Goal: Task Accomplishment & Management: Use online tool/utility

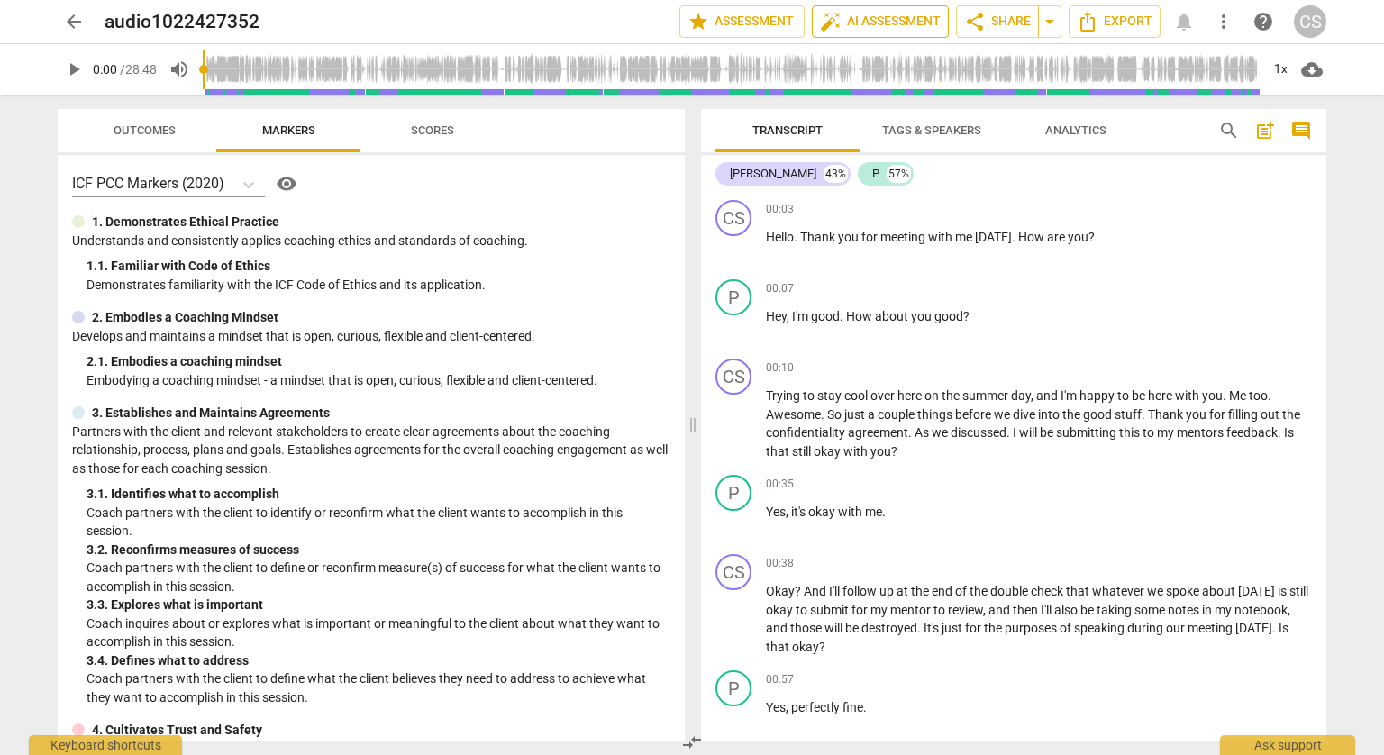
click at [863, 27] on span "auto_fix_high AI Assessment" at bounding box center [880, 22] width 121 height 22
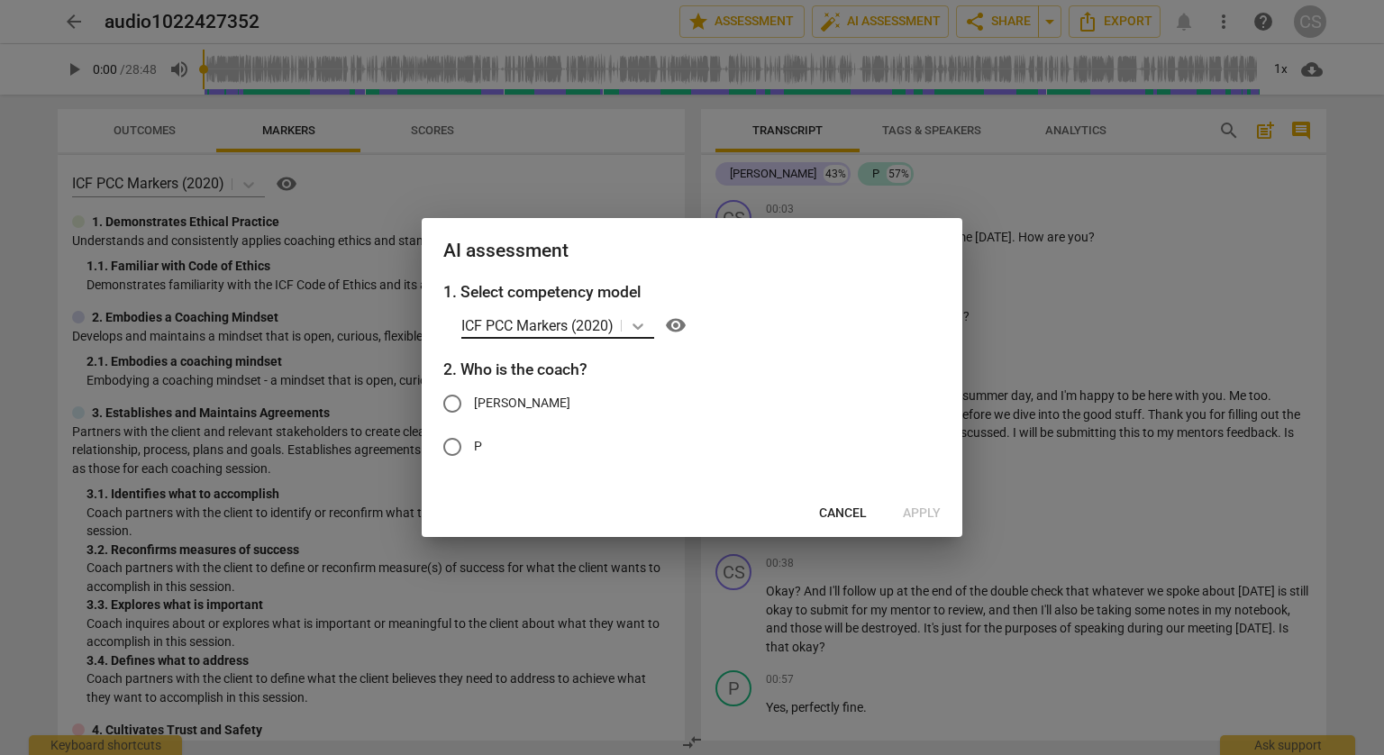
click at [644, 329] on icon at bounding box center [638, 326] width 18 height 18
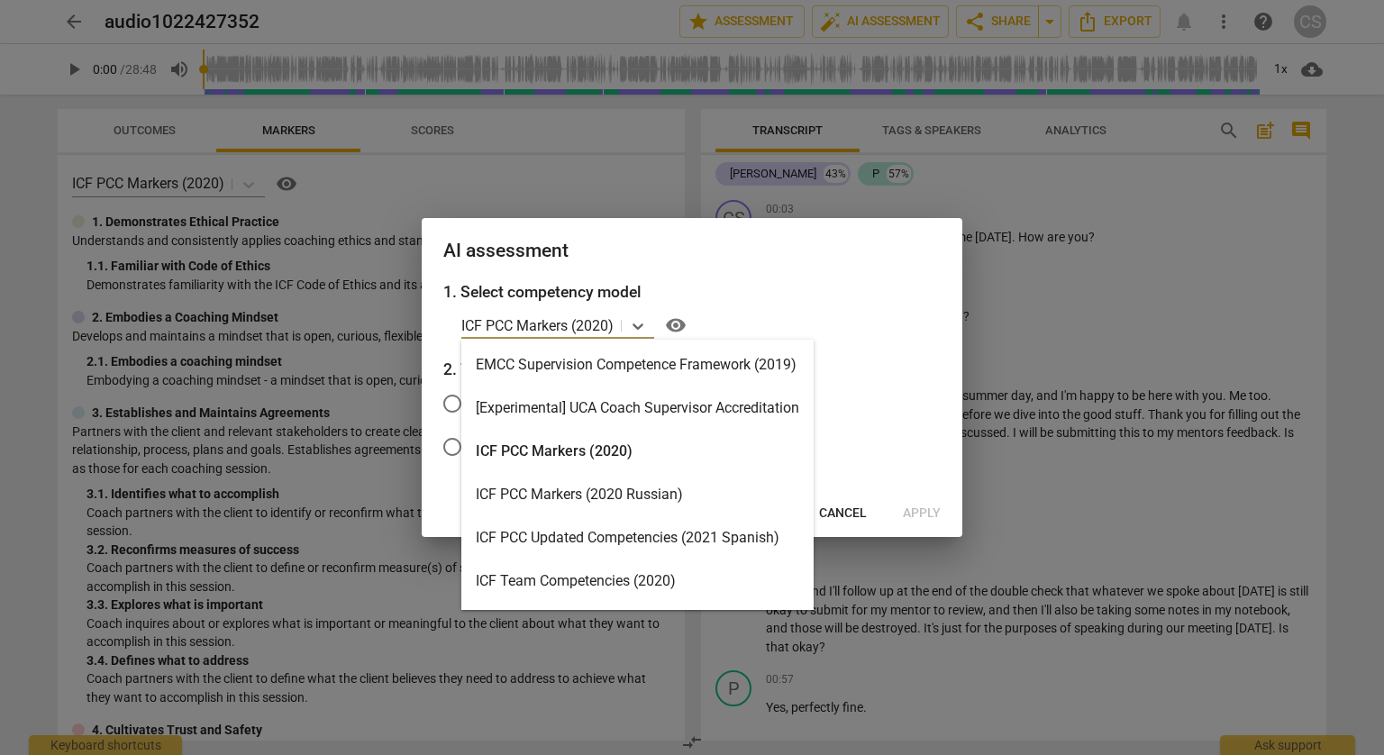
click at [638, 460] on div "ICF PCC Markers (2020)" at bounding box center [637, 451] width 352 height 43
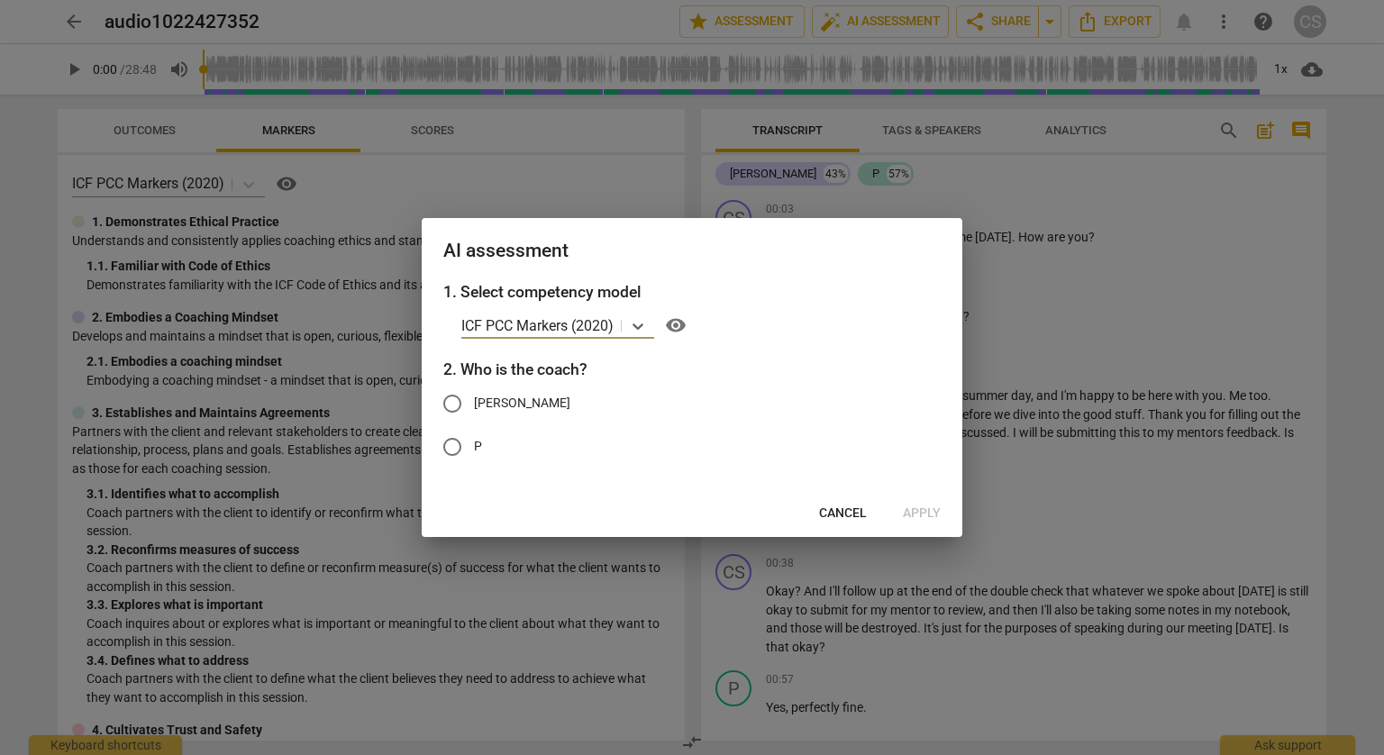
click at [540, 403] on span "[PERSON_NAME]" at bounding box center [522, 403] width 96 height 19
click at [474, 403] on input "[PERSON_NAME]" at bounding box center [452, 403] width 43 height 43
radio input "true"
click at [936, 511] on span "Apply" at bounding box center [922, 514] width 38 height 18
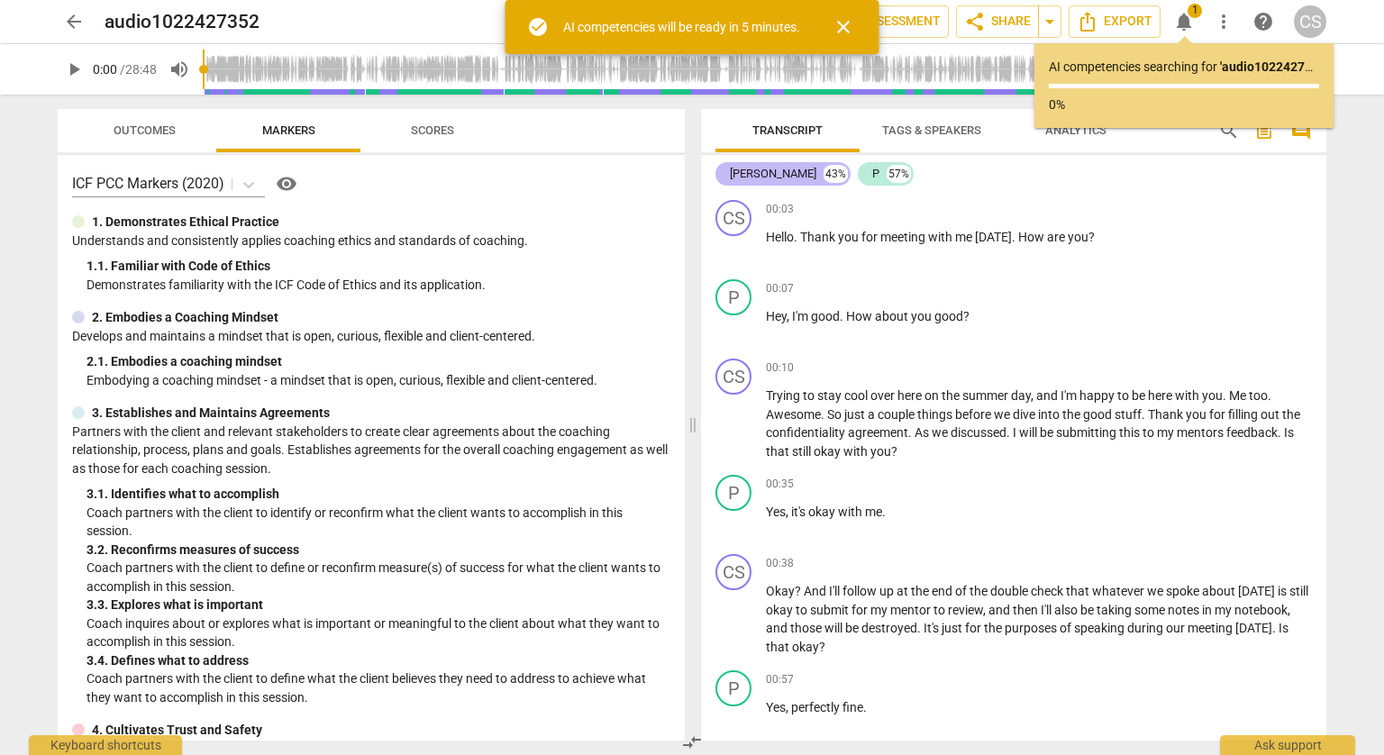
click at [750, 181] on div "[PERSON_NAME]" at bounding box center [773, 174] width 87 height 18
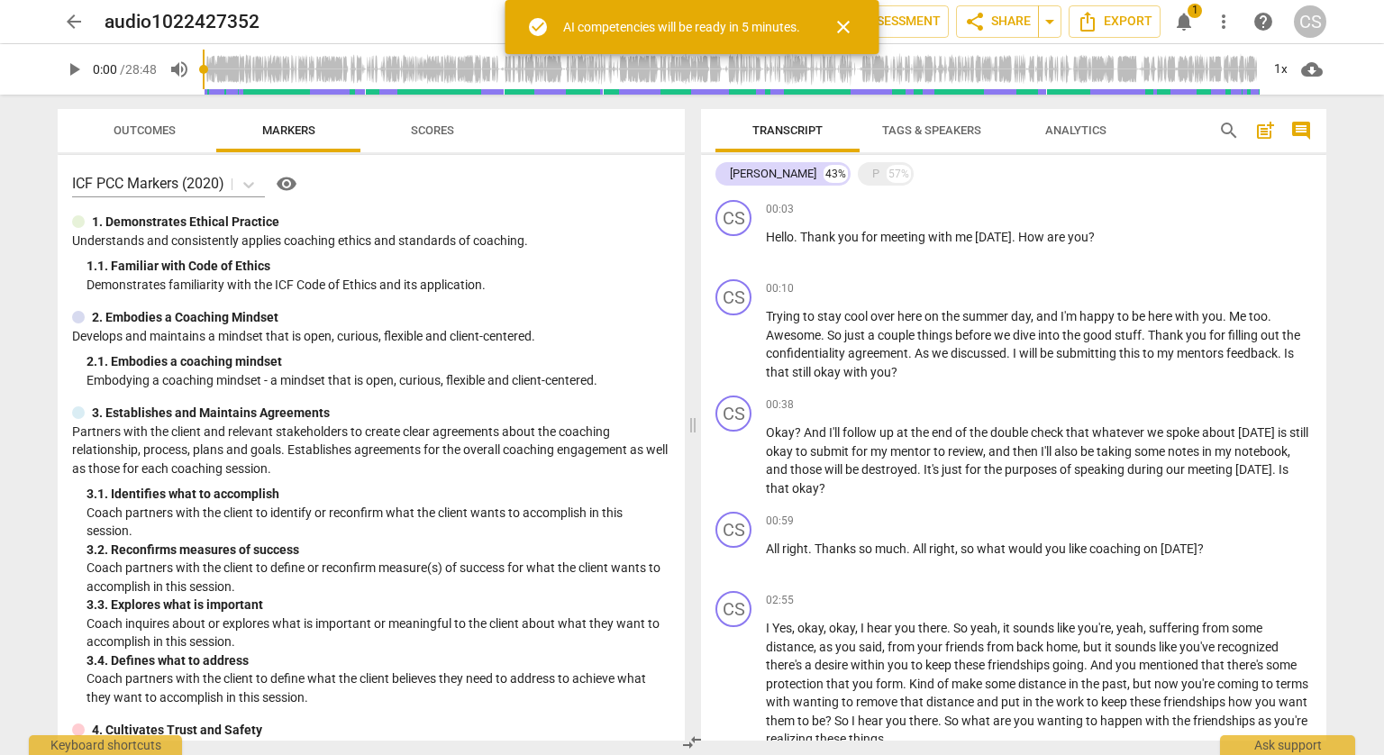
click at [912, 132] on span "Tags & Speakers" at bounding box center [931, 130] width 99 height 14
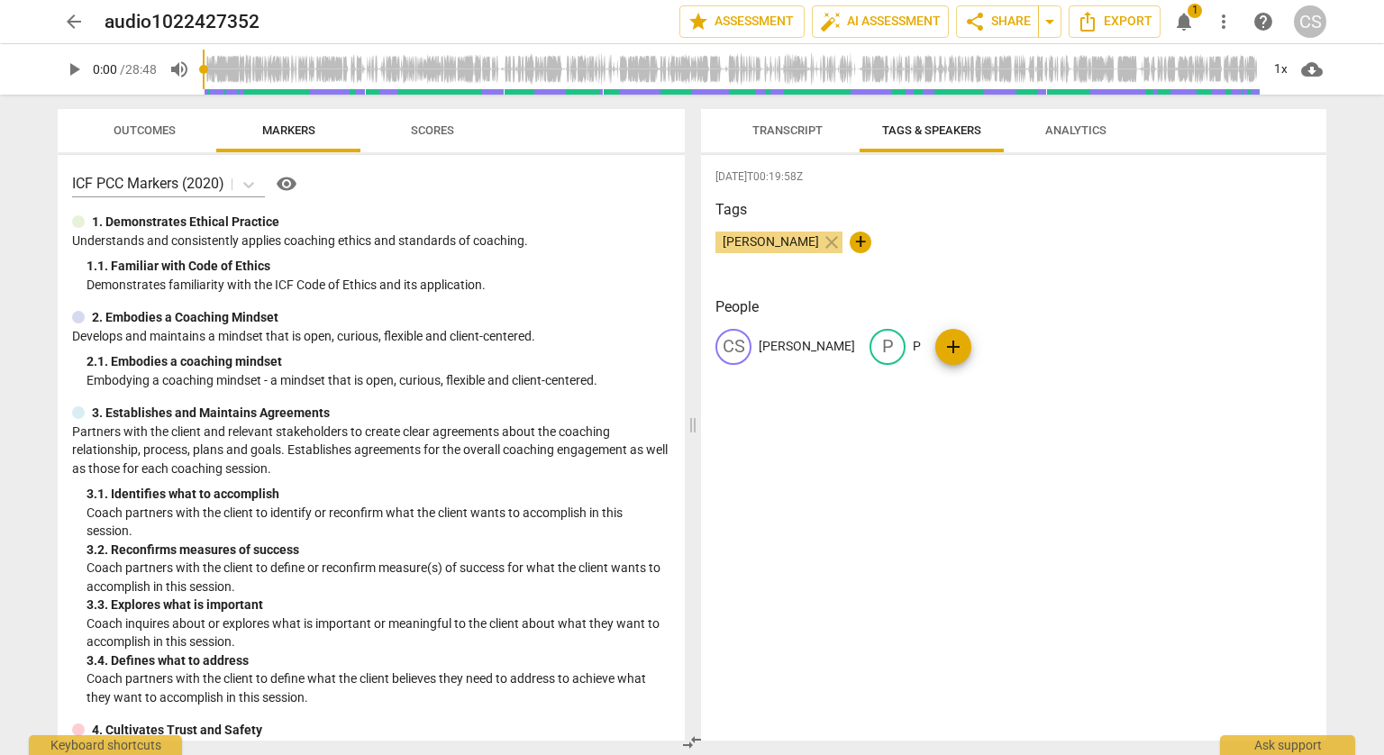
click at [818, 348] on p "[PERSON_NAME]" at bounding box center [807, 346] width 96 height 19
type input "coach 3"
click at [991, 342] on p "P" at bounding box center [993, 346] width 8 height 19
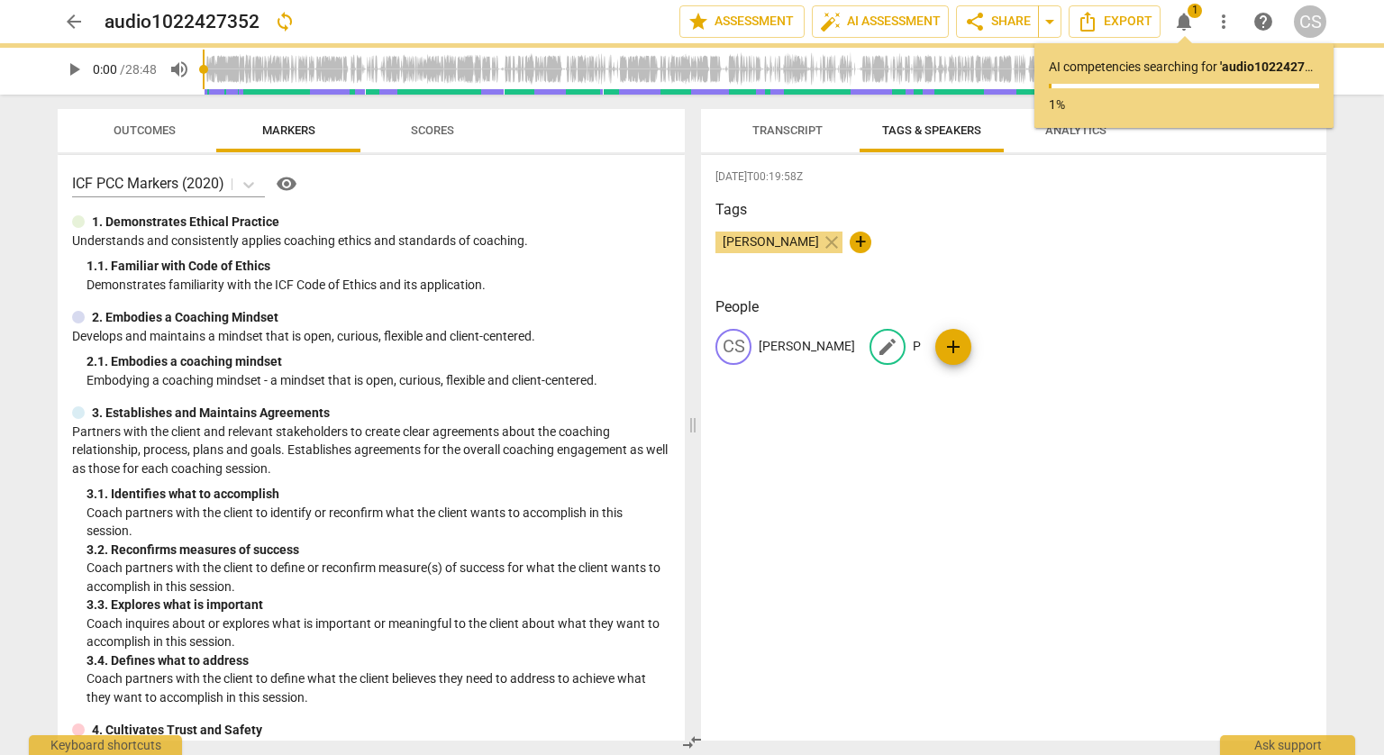
click at [920, 350] on div "CS [PERSON_NAME] samples edit P add" at bounding box center [1014, 354] width 597 height 50
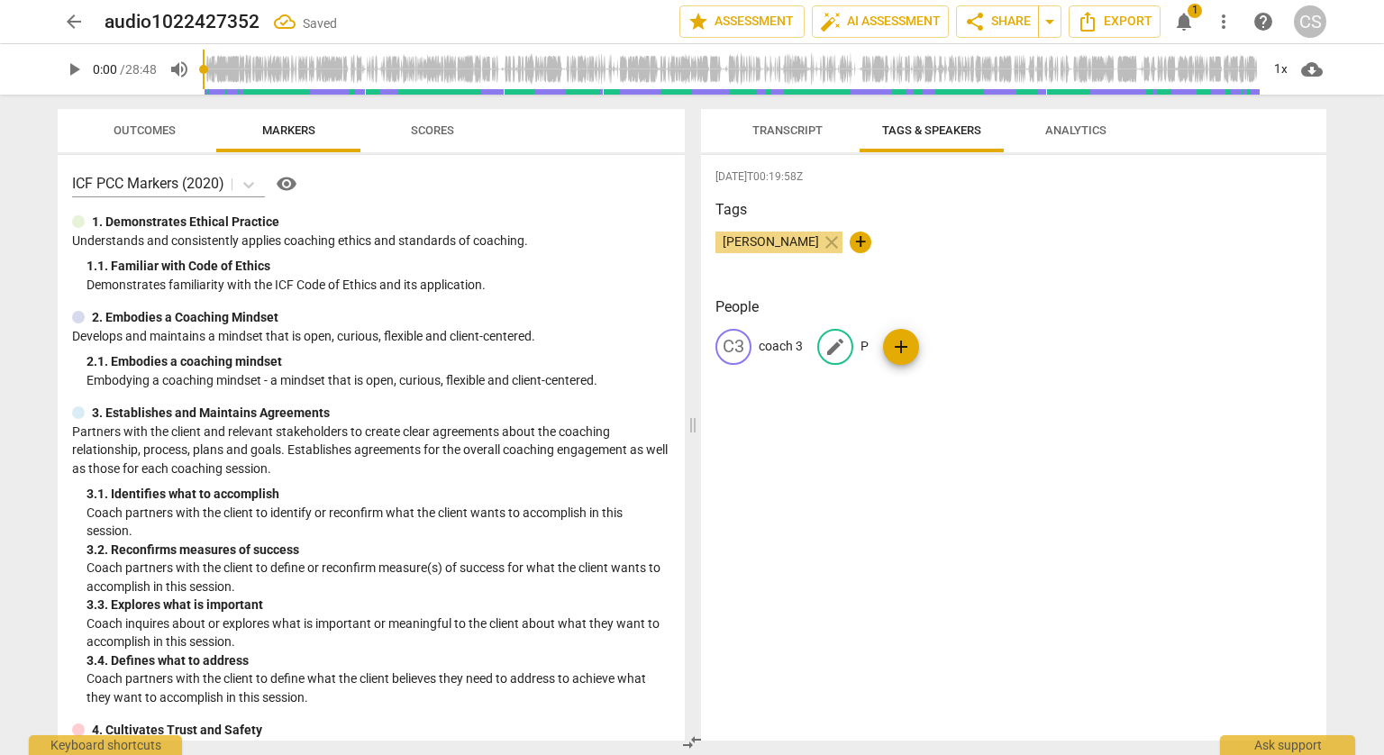
click at [858, 349] on div "edit P" at bounding box center [842, 347] width 51 height 36
type input "Client 3"
click at [913, 15] on span "auto_fix_high AI Assessment" at bounding box center [880, 22] width 121 height 22
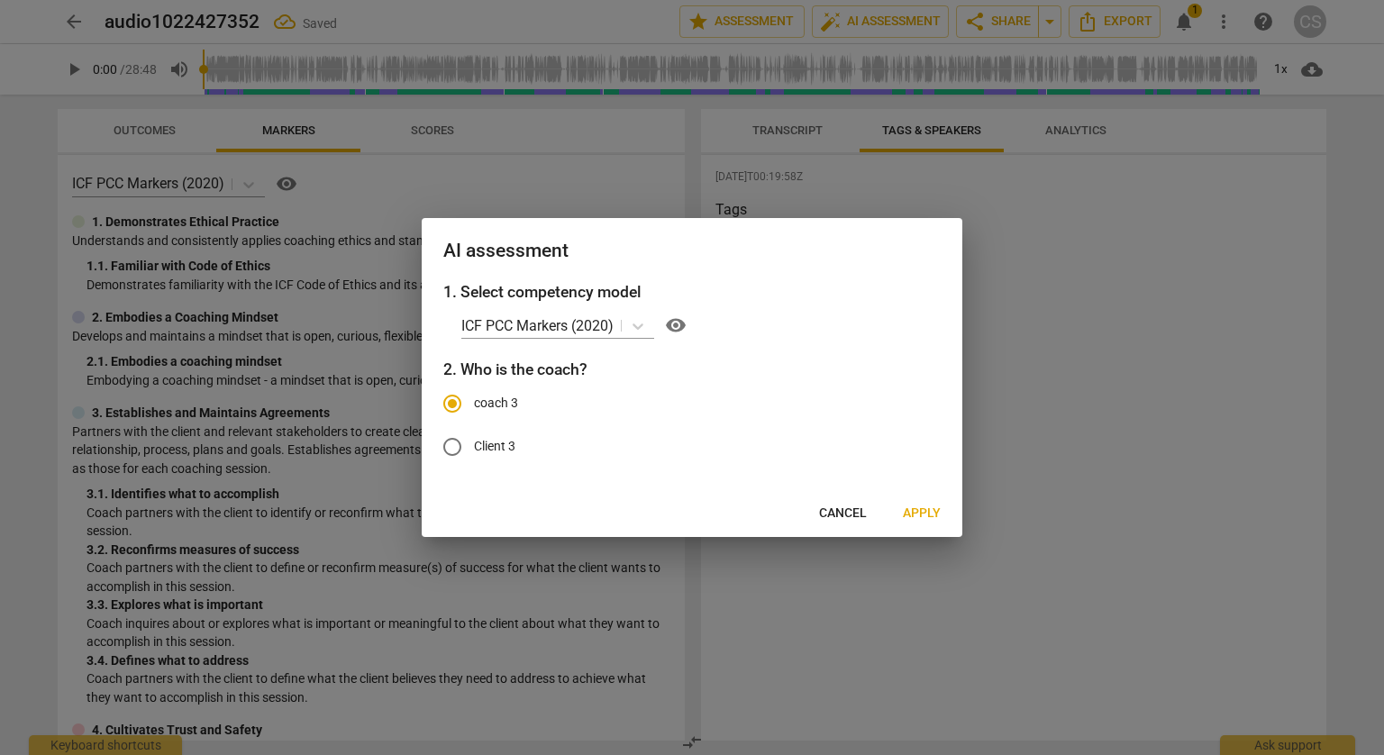
click at [914, 511] on span "Apply" at bounding box center [922, 514] width 38 height 18
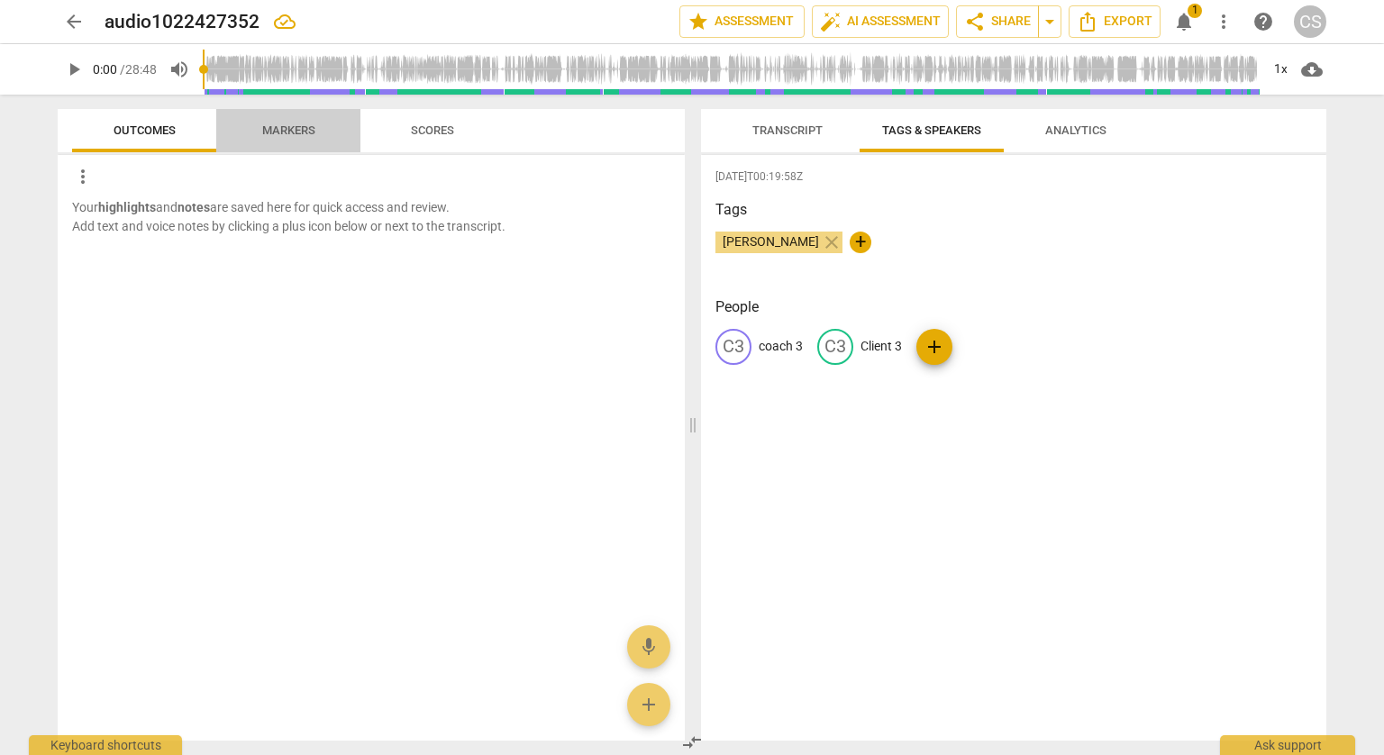
click at [267, 128] on span "Markers" at bounding box center [288, 130] width 53 height 14
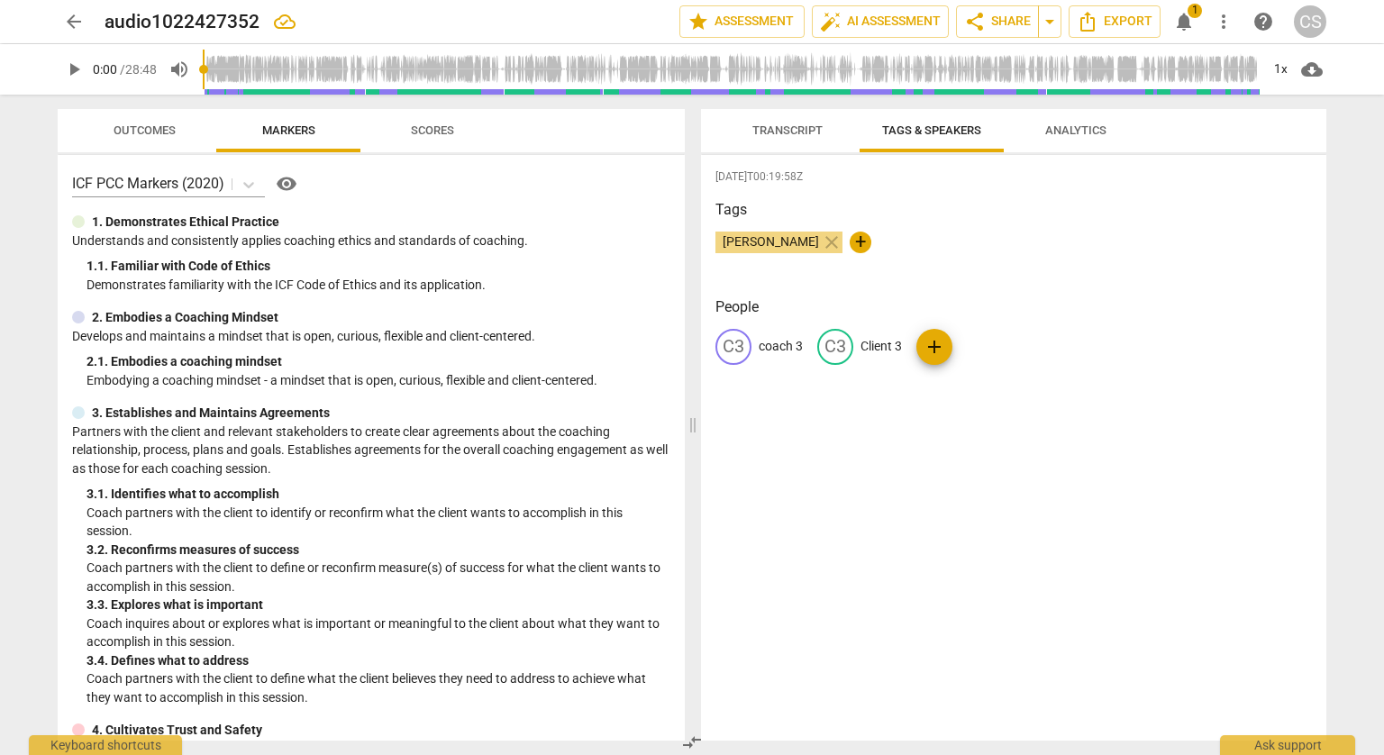
click at [782, 133] on span "Transcript" at bounding box center [788, 130] width 70 height 14
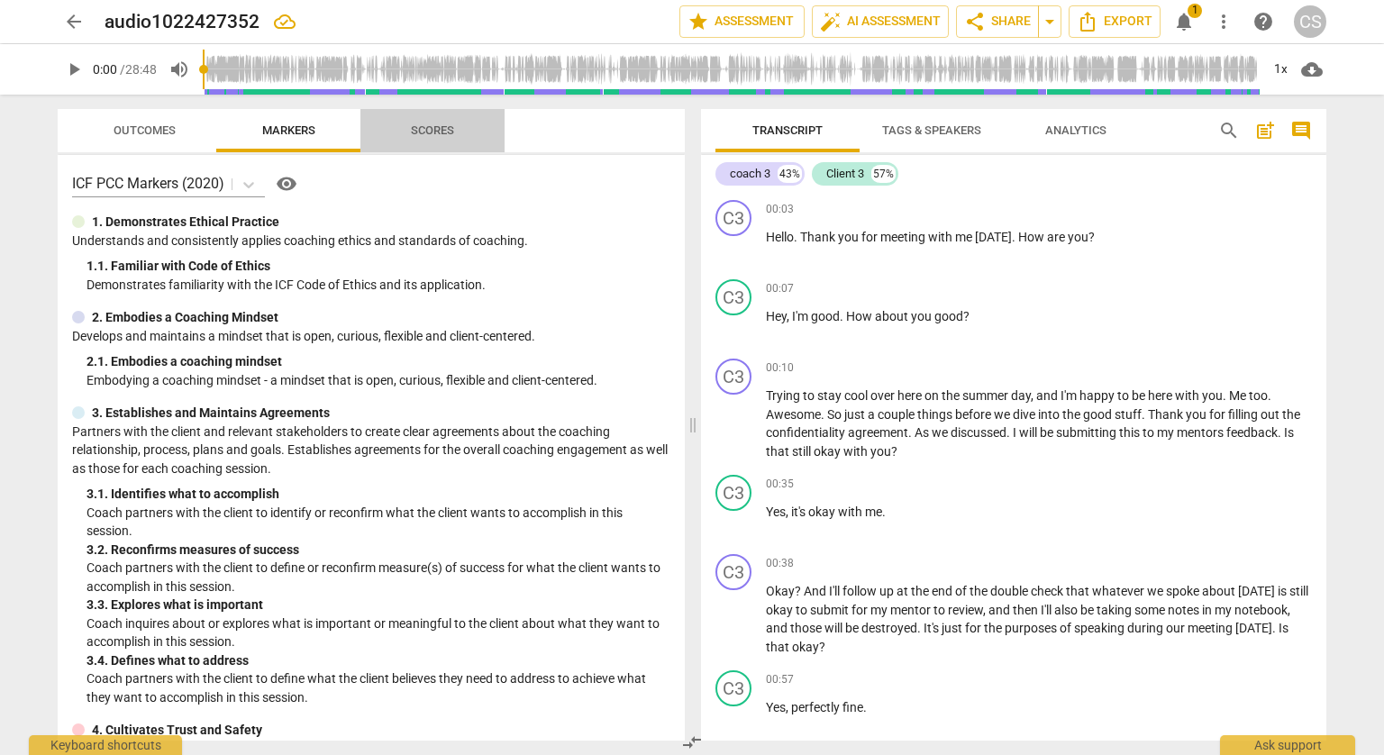
click at [435, 130] on span "Scores" at bounding box center [432, 130] width 43 height 14
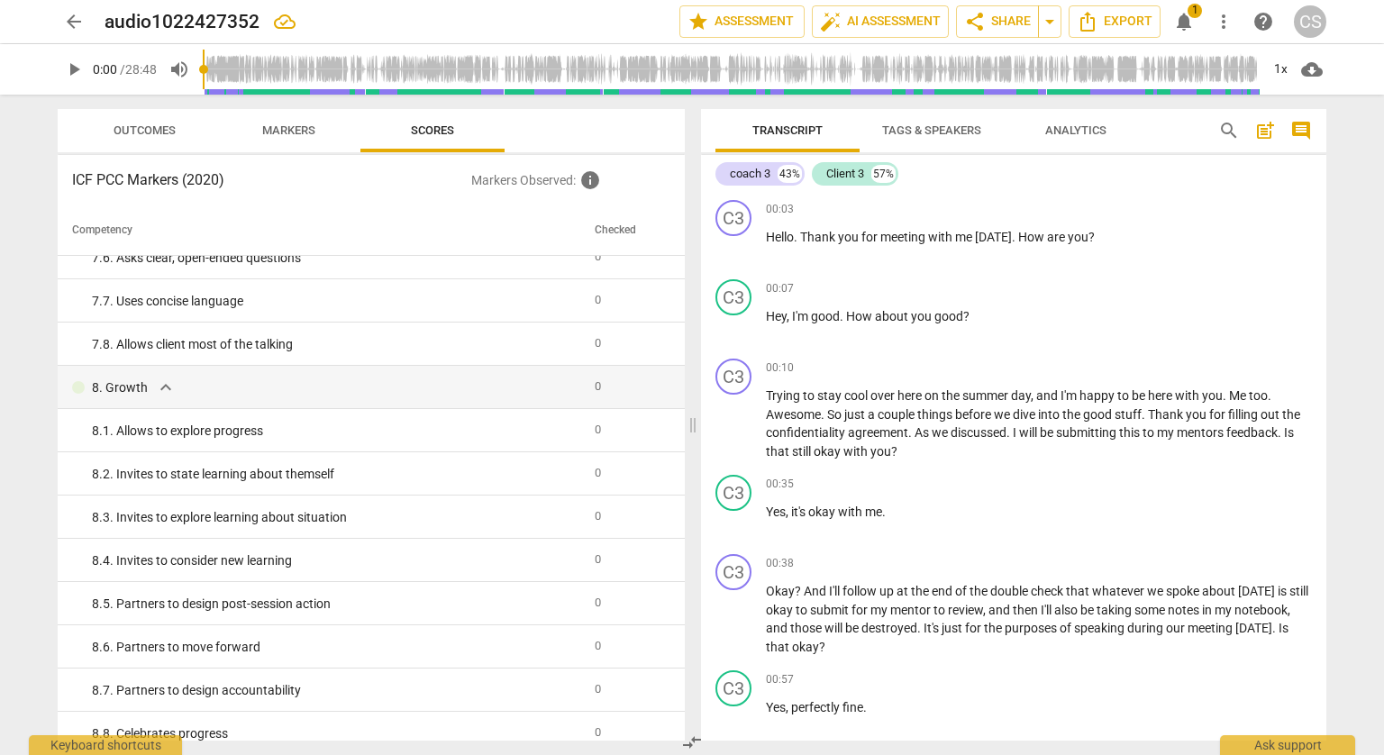
scroll to position [1548, 0]
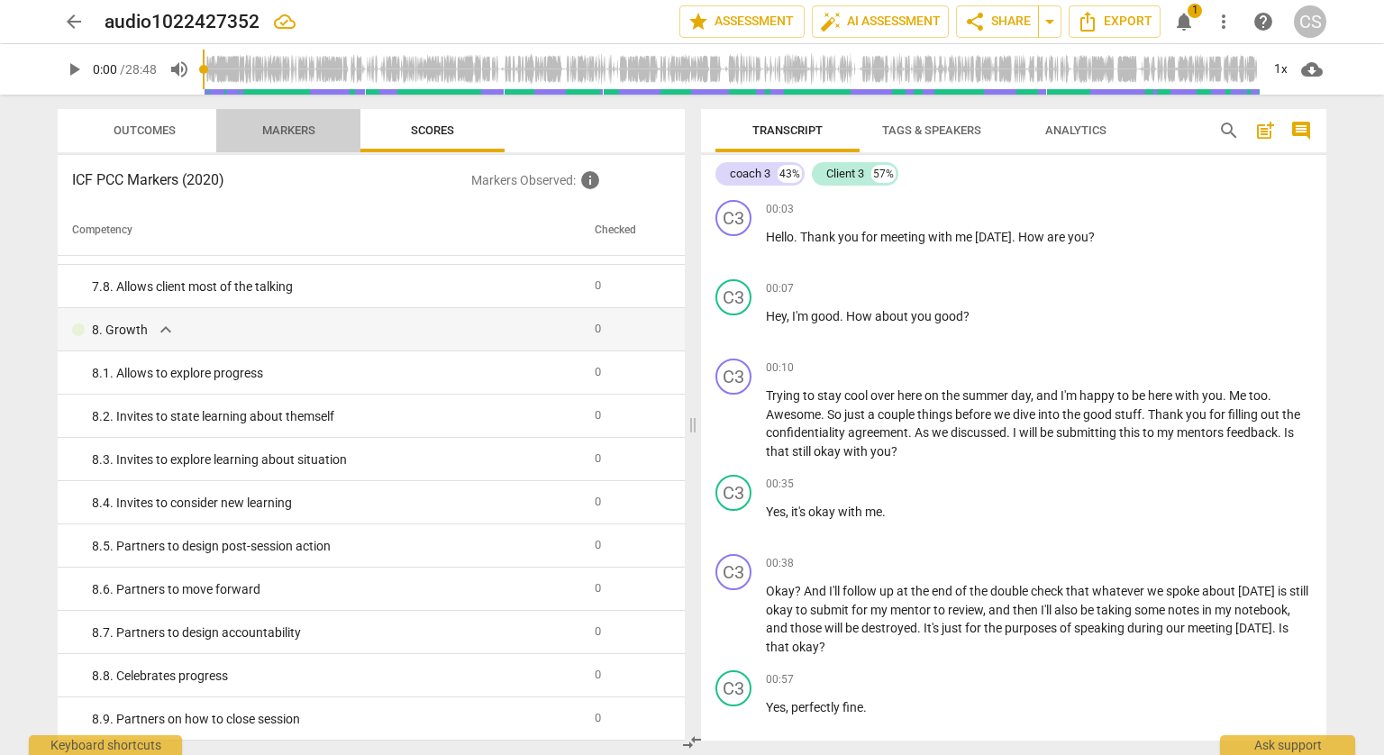
click at [296, 128] on span "Markers" at bounding box center [288, 130] width 53 height 14
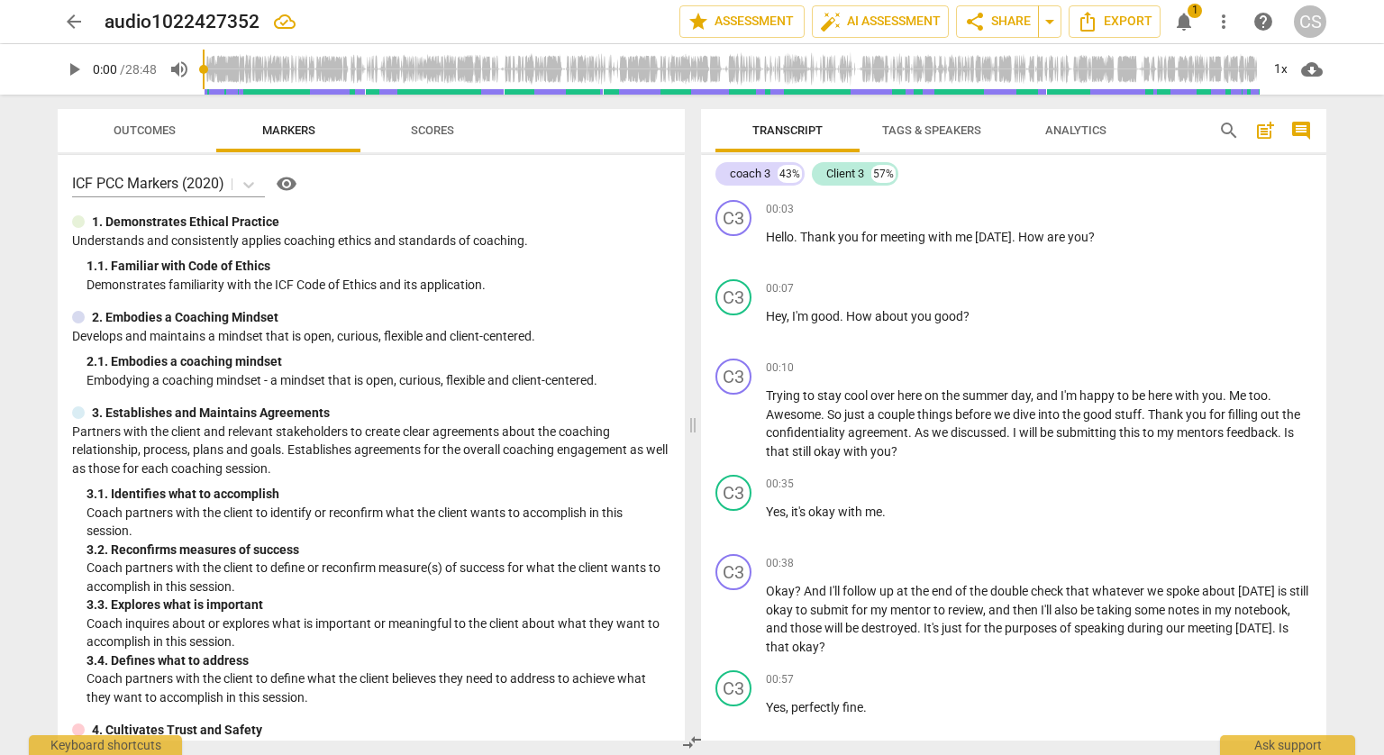
click at [154, 132] on span "Outcomes" at bounding box center [145, 130] width 62 height 14
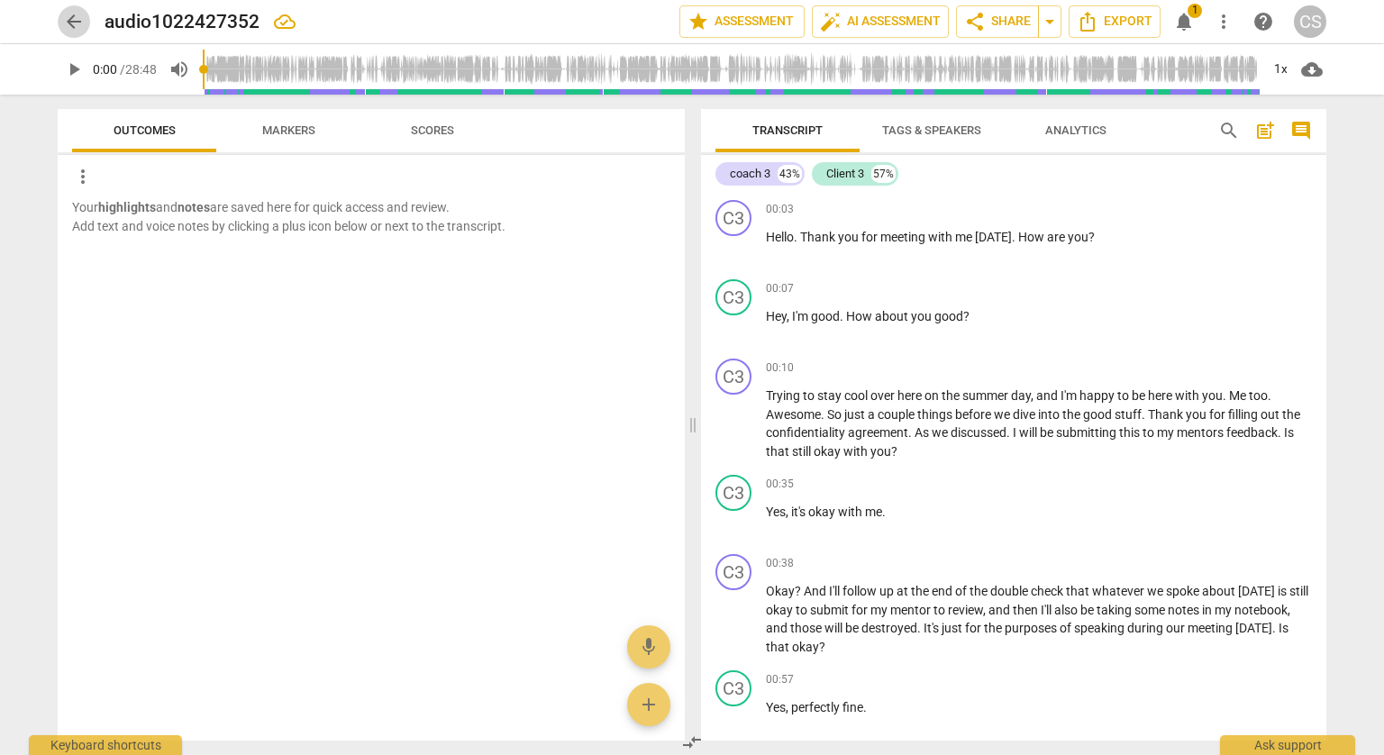
click at [77, 29] on span "arrow_back" at bounding box center [74, 22] width 22 height 22
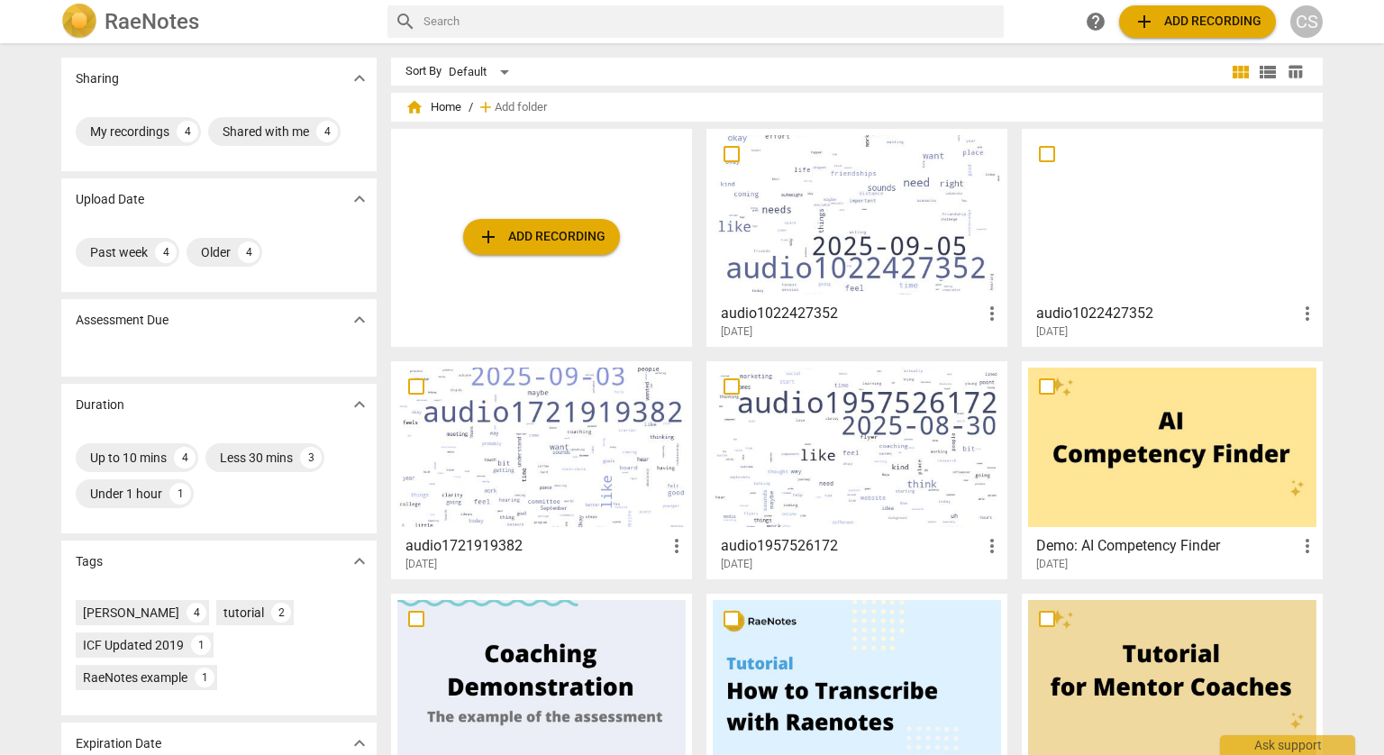
click at [1261, 192] on div at bounding box center [1172, 215] width 288 height 160
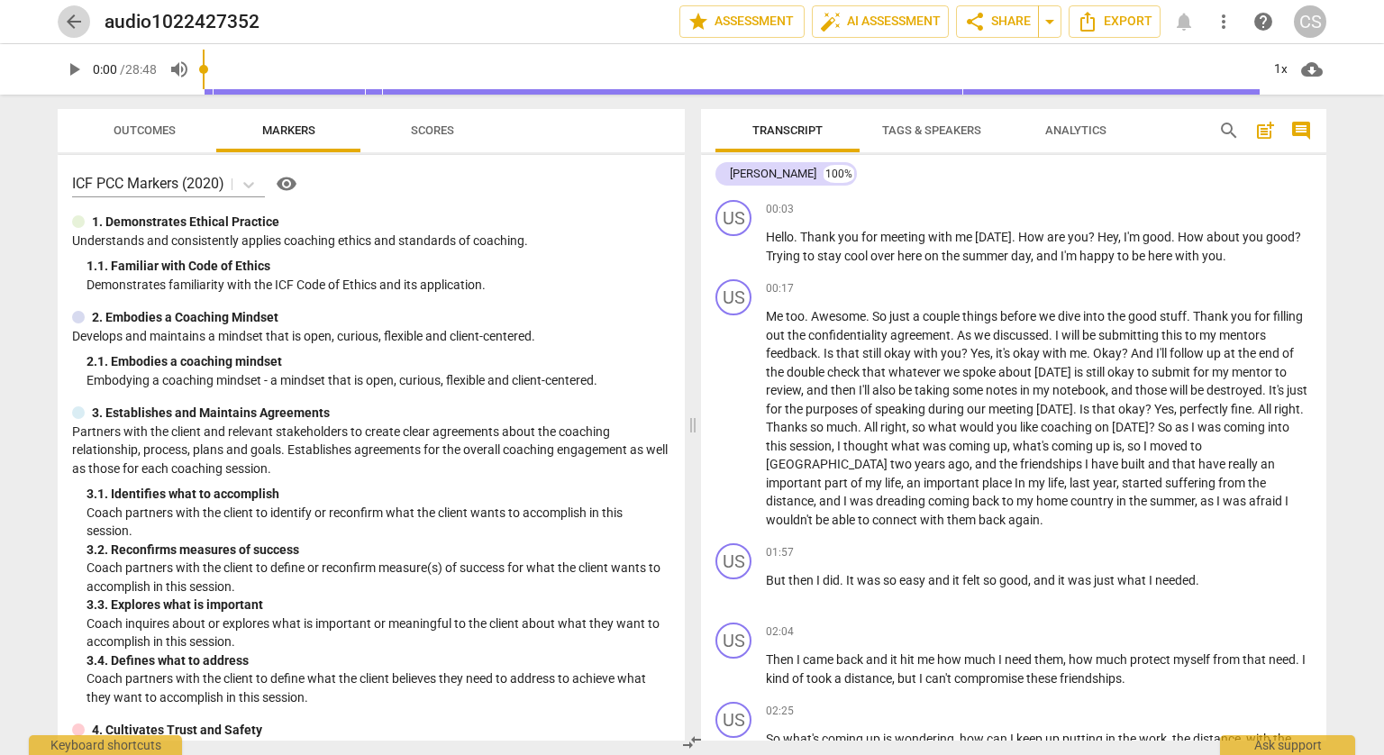
click at [71, 17] on span "arrow_back" at bounding box center [74, 22] width 22 height 22
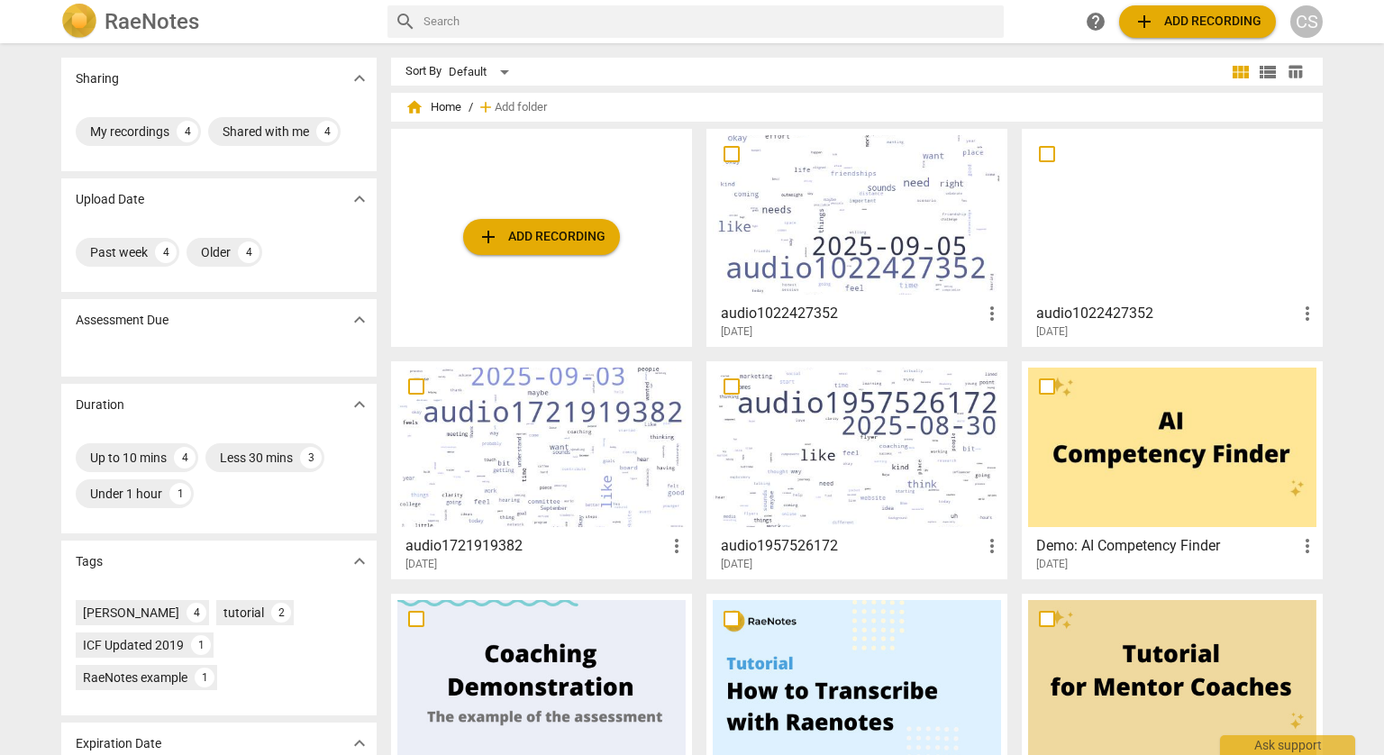
click at [1193, 232] on div at bounding box center [1172, 215] width 288 height 160
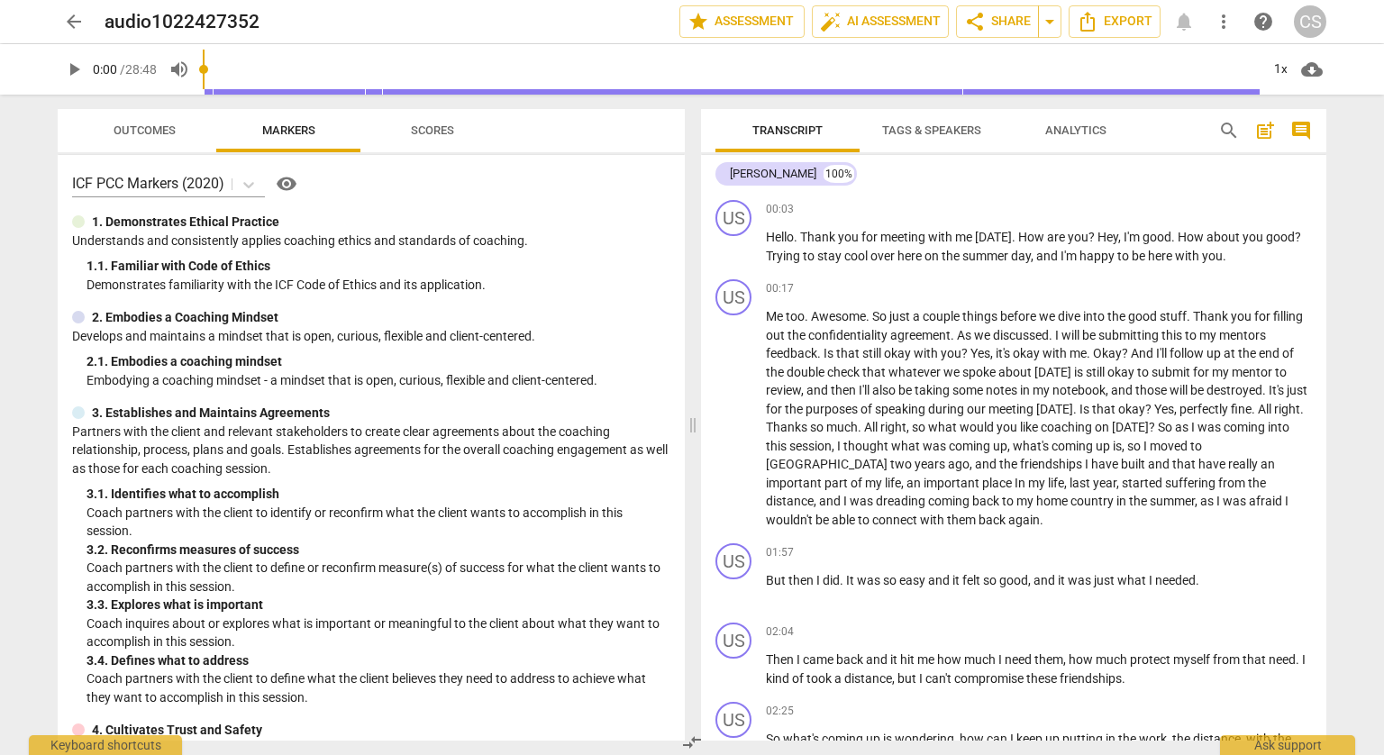
click at [76, 16] on span "arrow_back" at bounding box center [74, 22] width 22 height 22
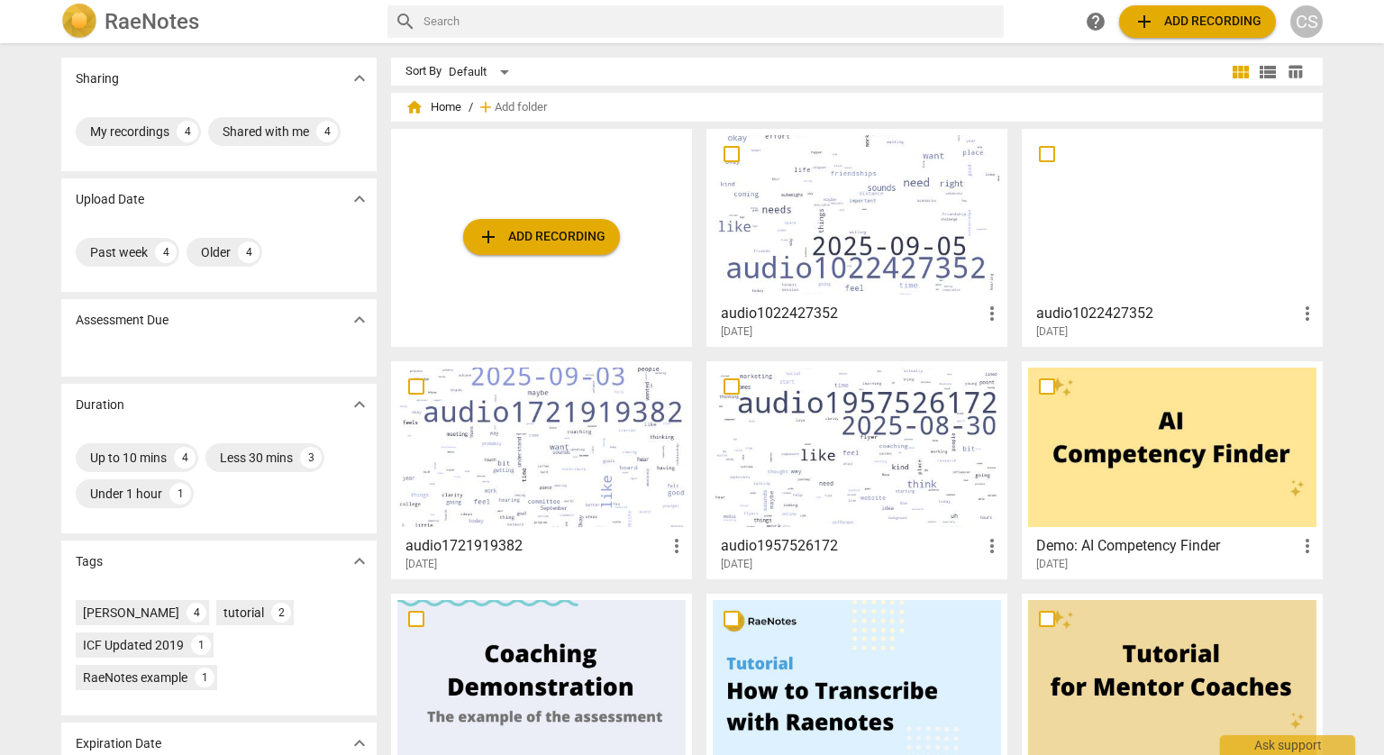
click at [1305, 310] on span "more_vert" at bounding box center [1308, 314] width 22 height 22
drag, startPoint x: 1331, startPoint y: 356, endPoint x: 777, endPoint y: 69, distance: 624.0
click at [1332, 356] on li "Delete" at bounding box center [1328, 356] width 68 height 43
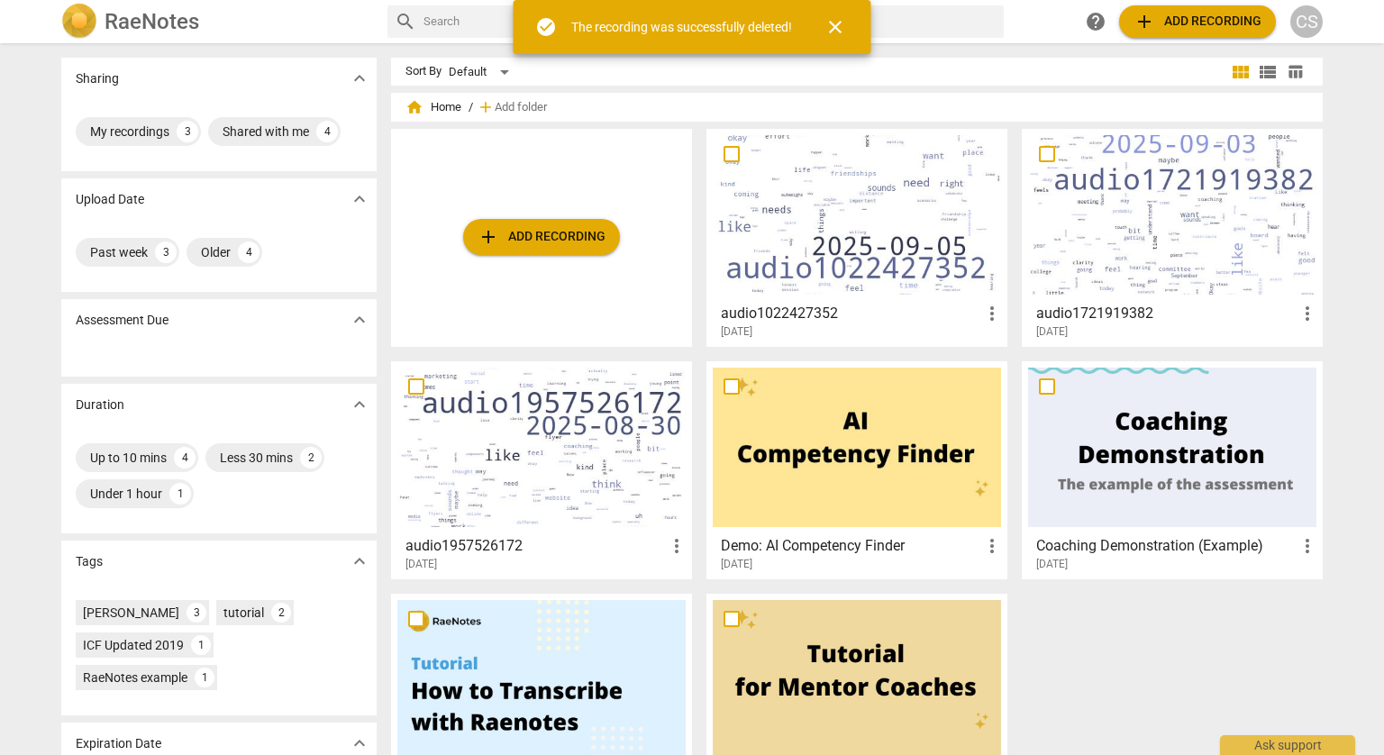
click at [1179, 215] on div at bounding box center [1172, 215] width 288 height 160
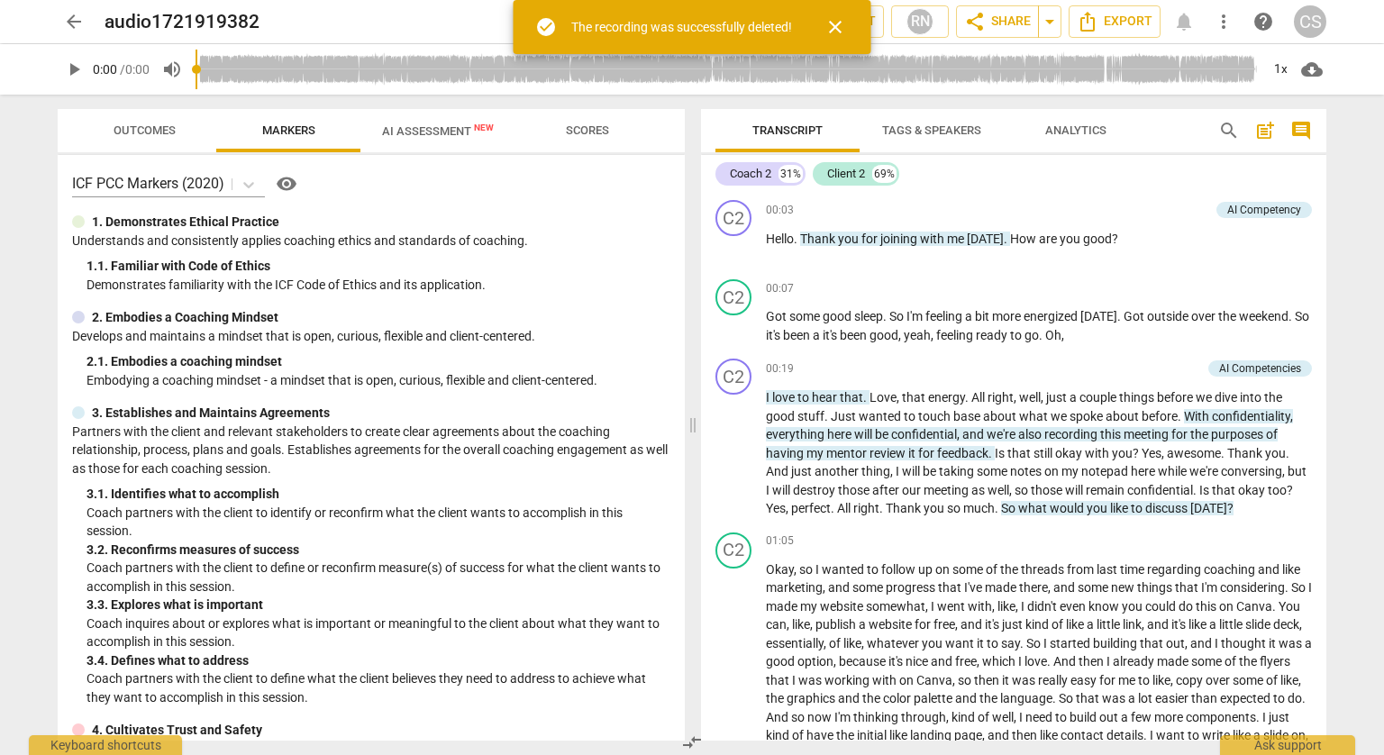
click at [833, 30] on span "close" at bounding box center [836, 27] width 22 height 22
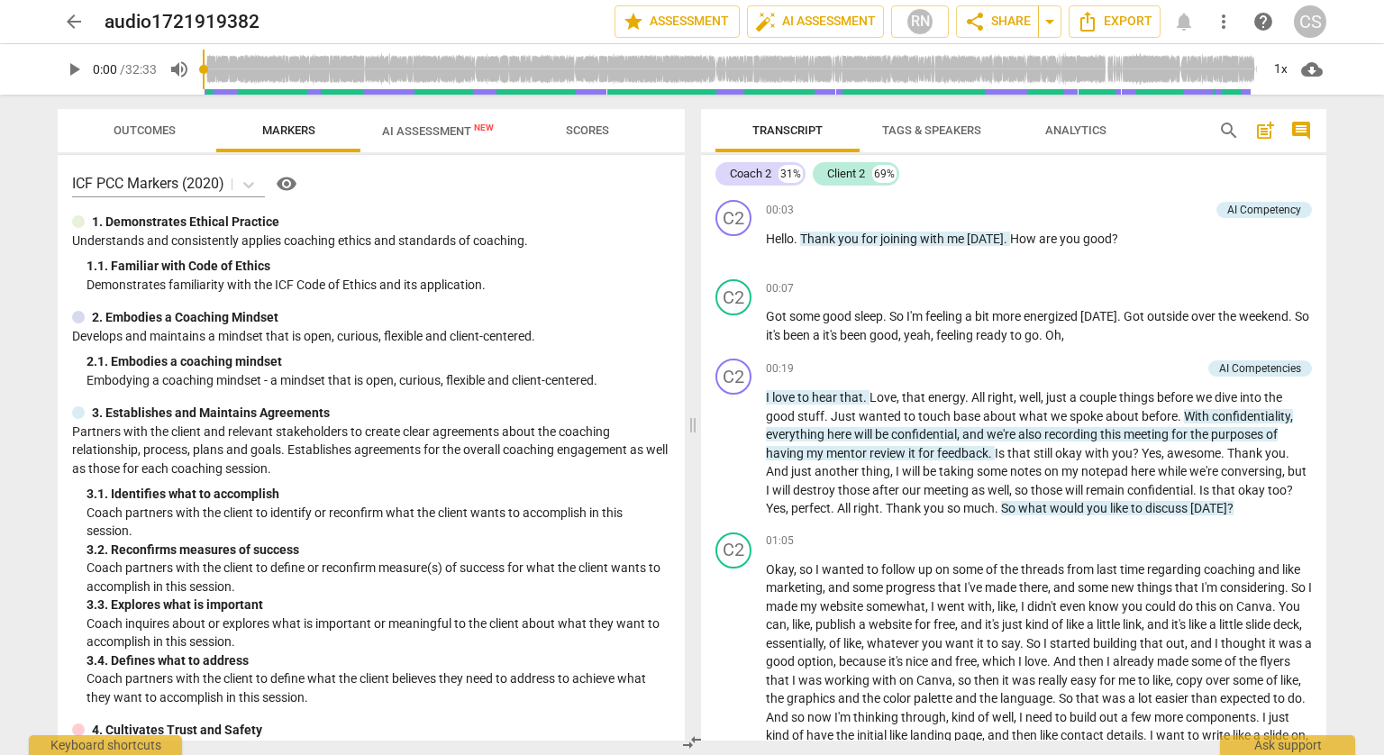
click at [938, 133] on span "Tags & Speakers" at bounding box center [931, 130] width 99 height 14
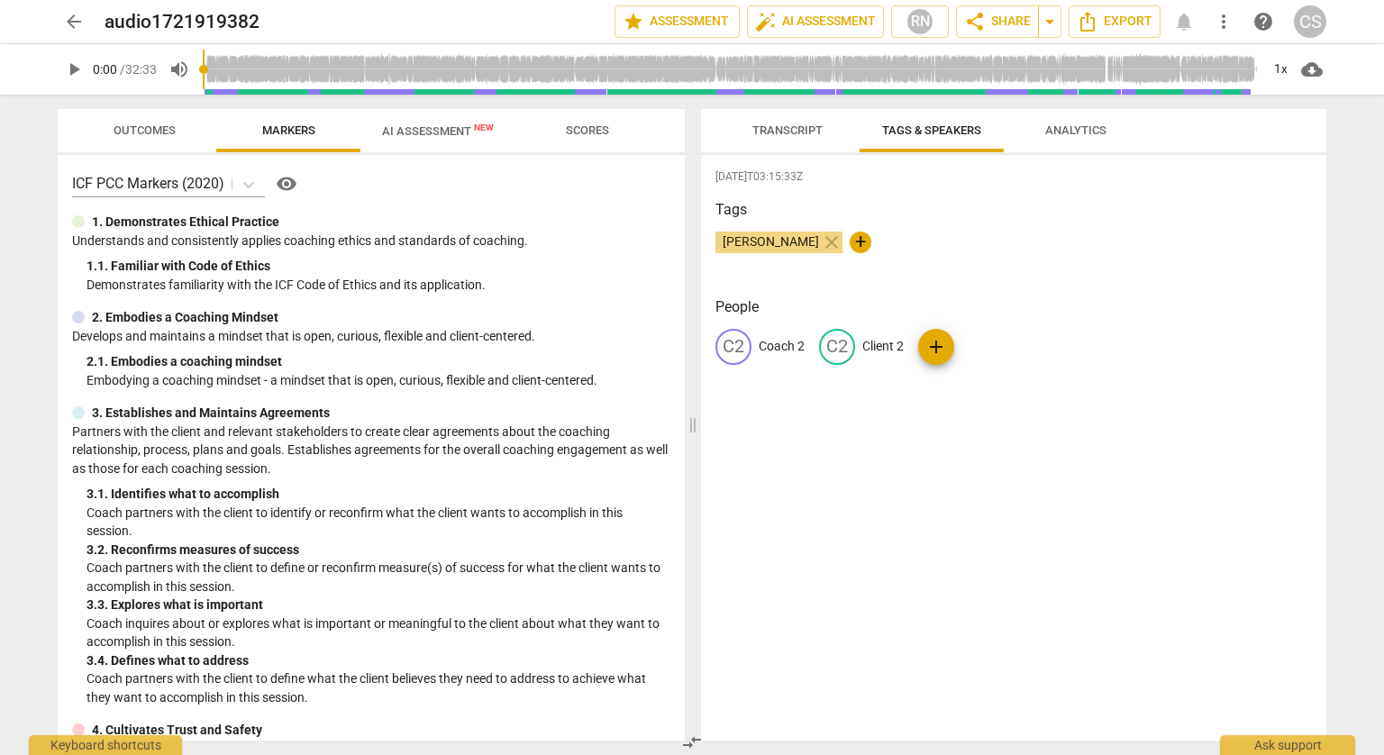
click at [776, 132] on span "Transcript" at bounding box center [788, 130] width 70 height 14
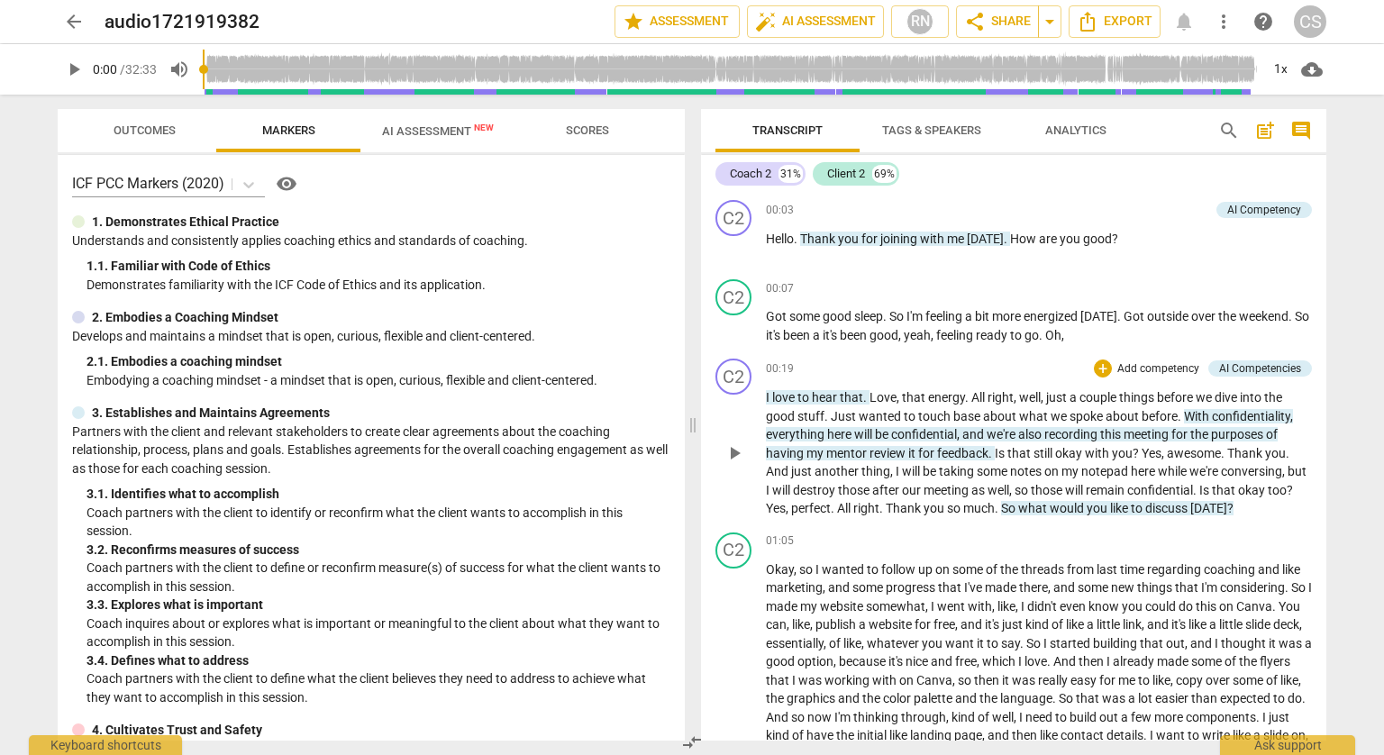
click at [820, 390] on span "hear" at bounding box center [826, 397] width 28 height 14
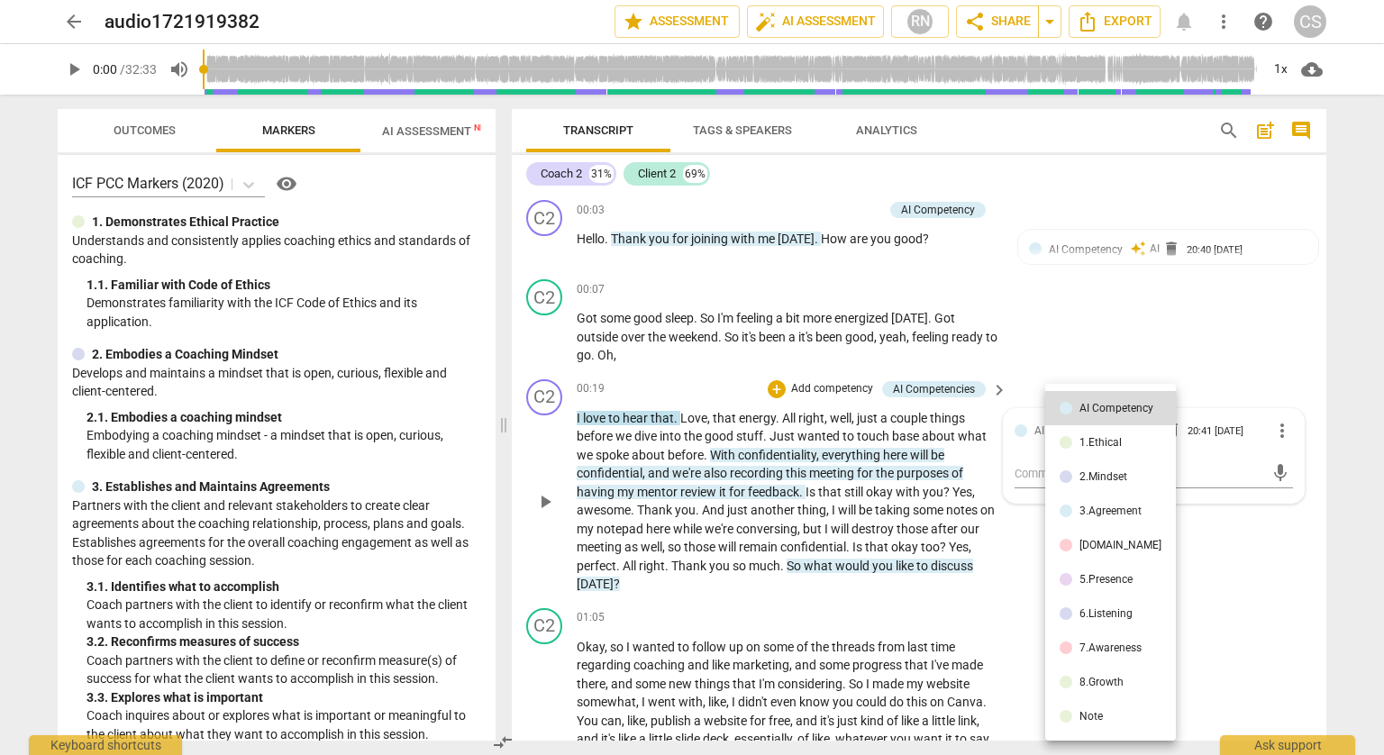
click at [389, 264] on div at bounding box center [692, 377] width 1384 height 755
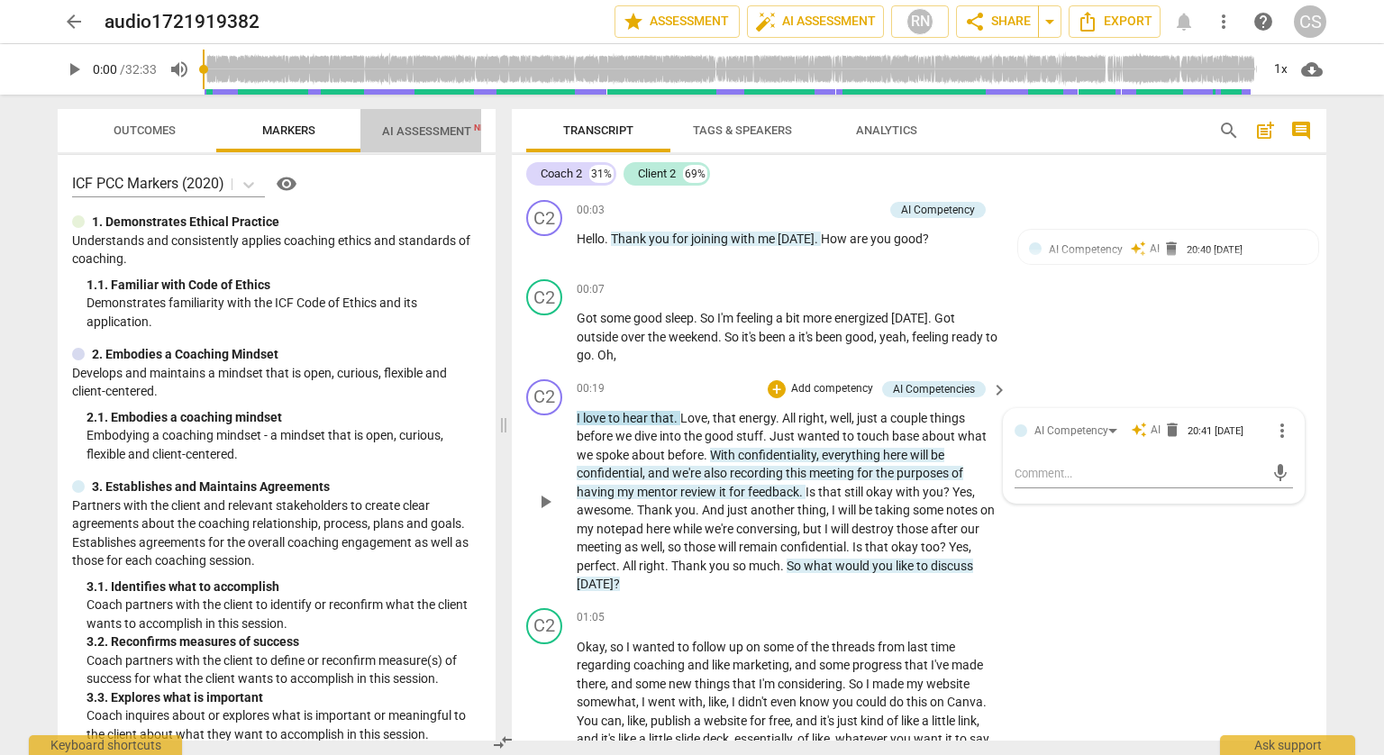
click at [443, 143] on span "AI Assessment New" at bounding box center [438, 130] width 155 height 27
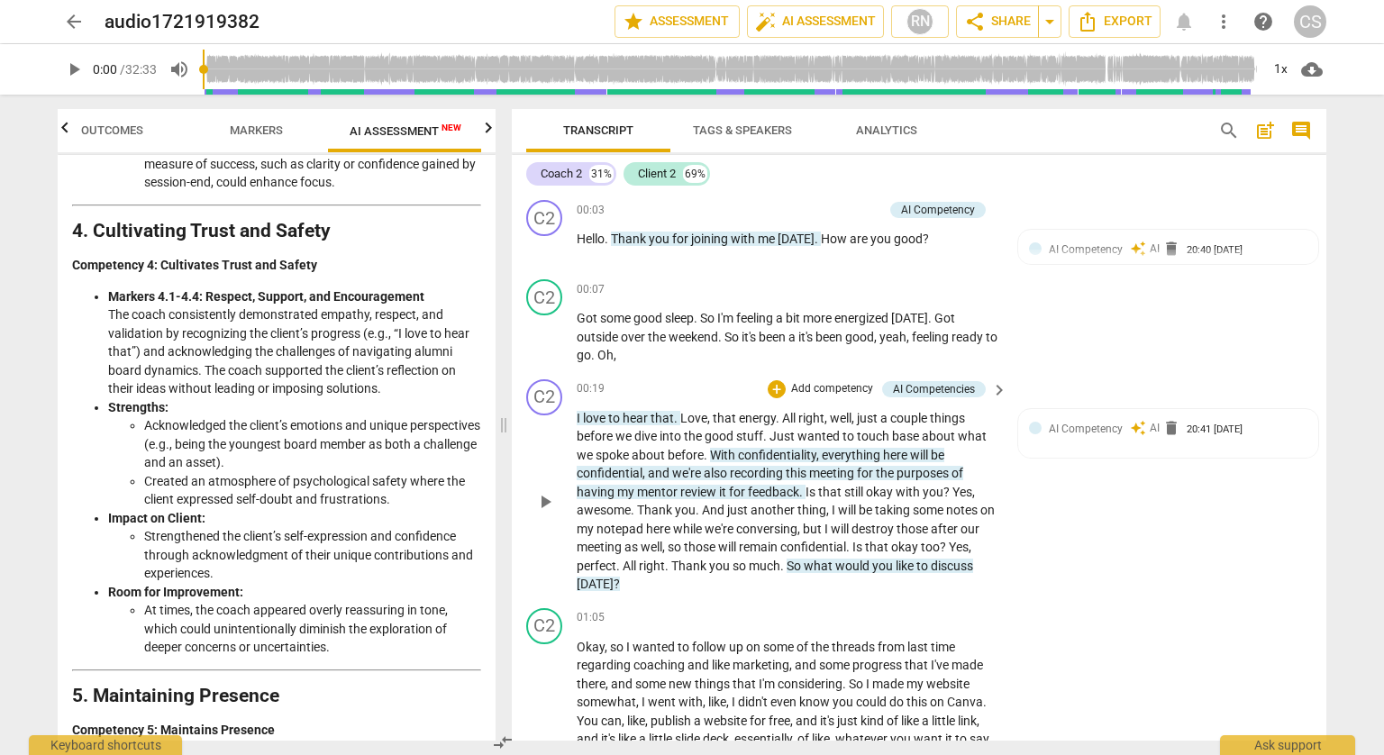
scroll to position [1622, 0]
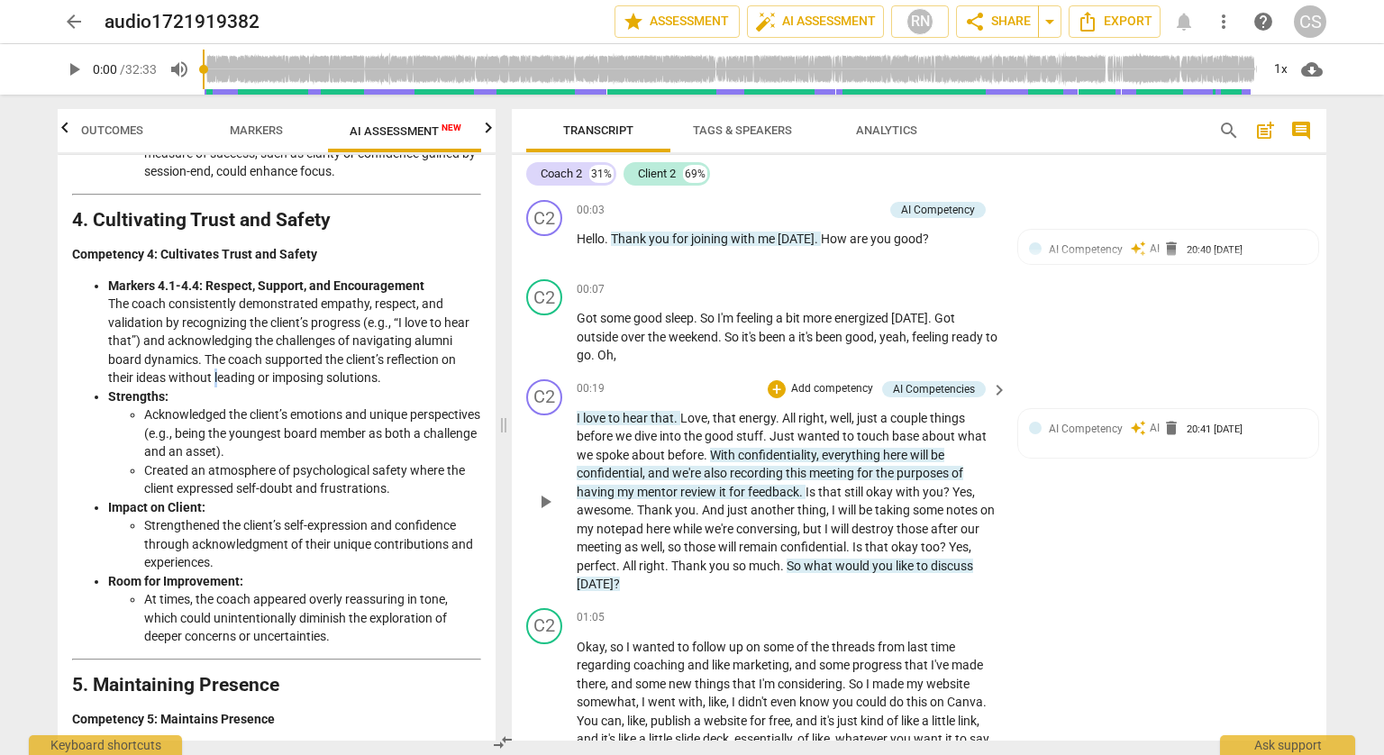
drag, startPoint x: 306, startPoint y: 482, endPoint x: 216, endPoint y: 370, distance: 143.0
click at [216, 370] on li "Markers 4.1-4.4: Respect, Support, and Encouragement The coach consistently dem…" at bounding box center [294, 332] width 373 height 111
click at [352, 374] on li "Markers 4.1-4.4: Respect, Support, and Encouragement The coach consistently dem…" at bounding box center [294, 332] width 373 height 111
